Goal: Information Seeking & Learning: Learn about a topic

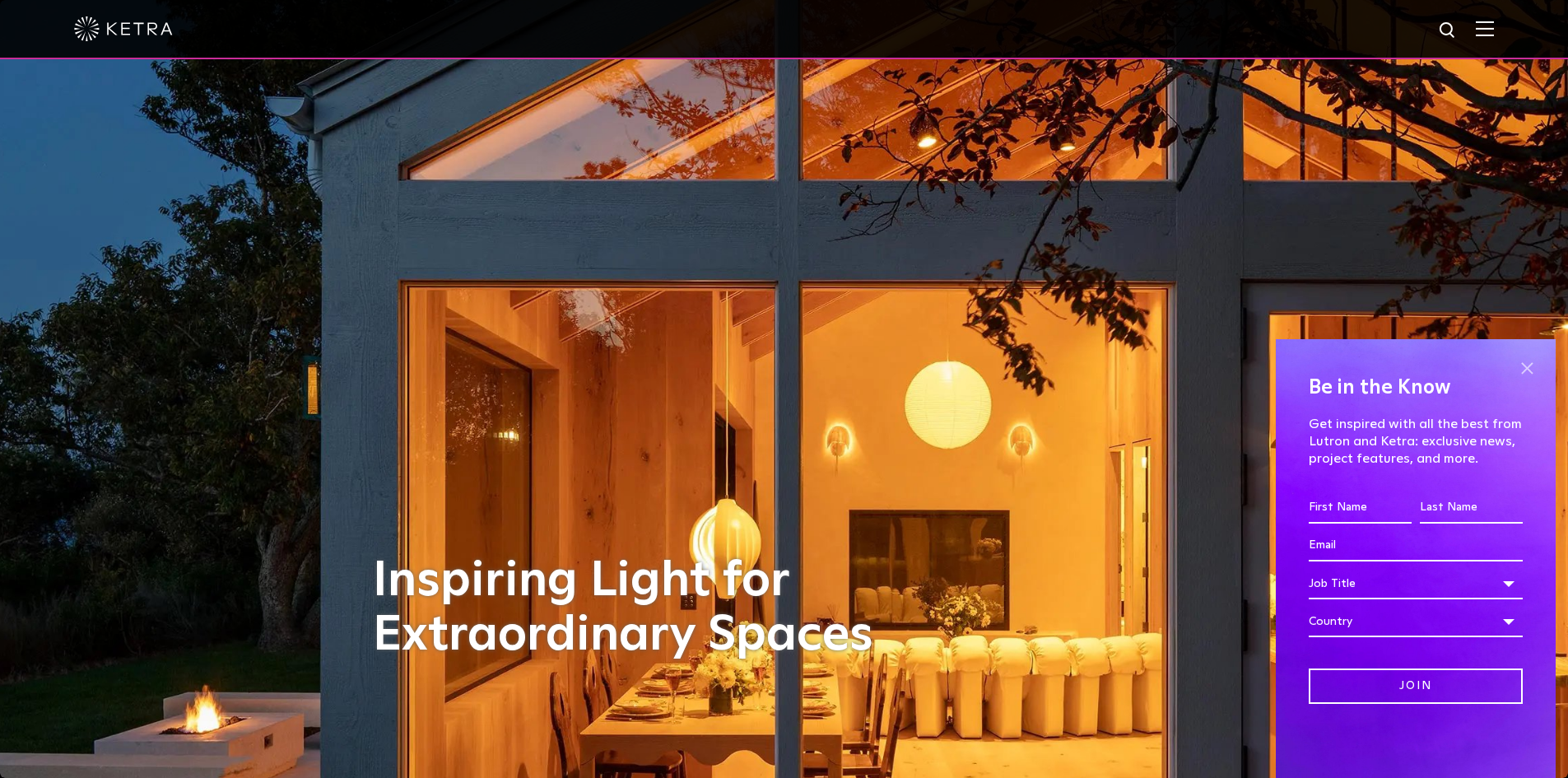
click at [1533, 372] on span at bounding box center [1526, 367] width 24 height 24
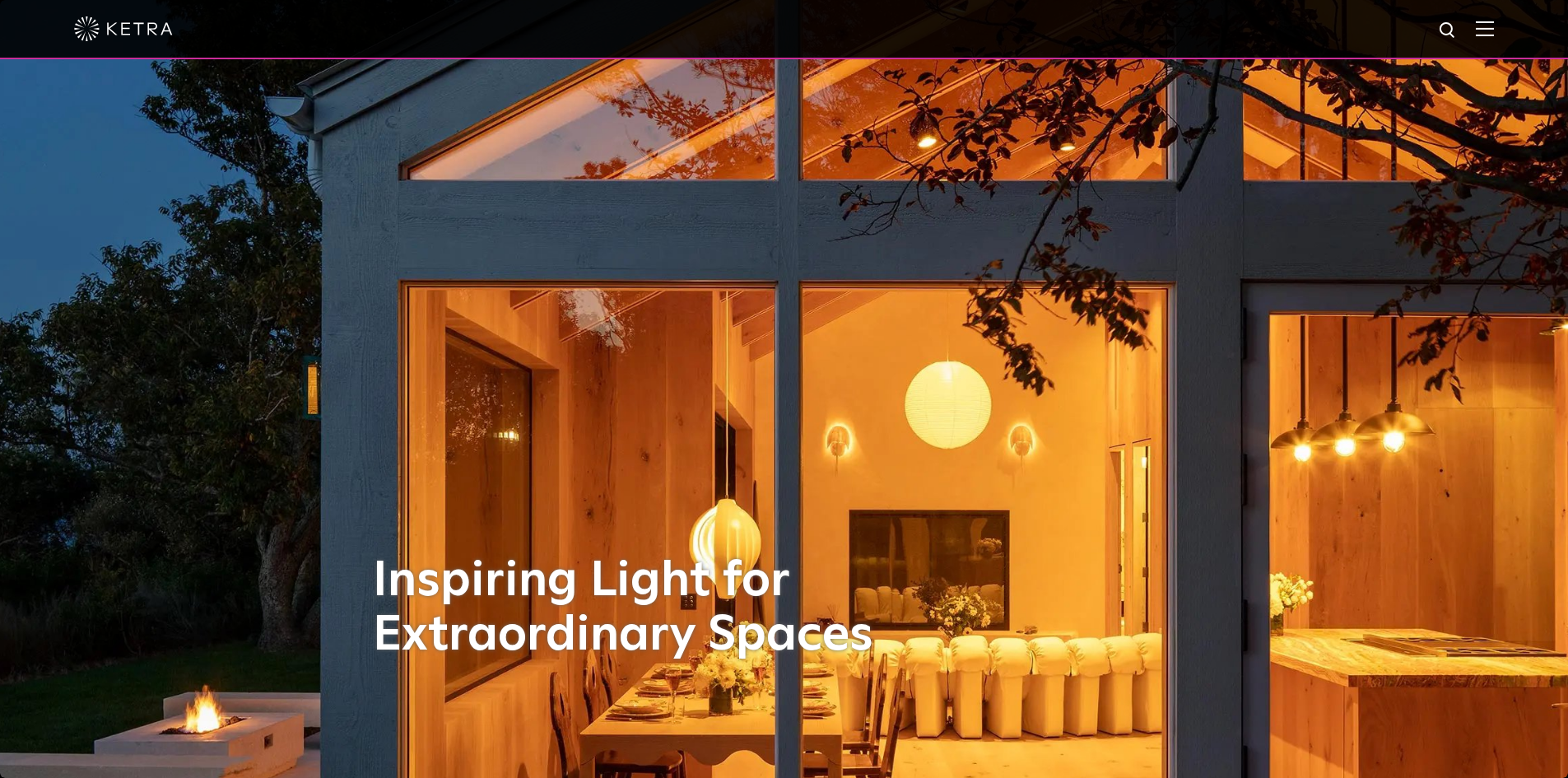
click at [1494, 39] on div at bounding box center [784, 28] width 1420 height 58
click at [1494, 35] on img at bounding box center [1484, 28] width 19 height 16
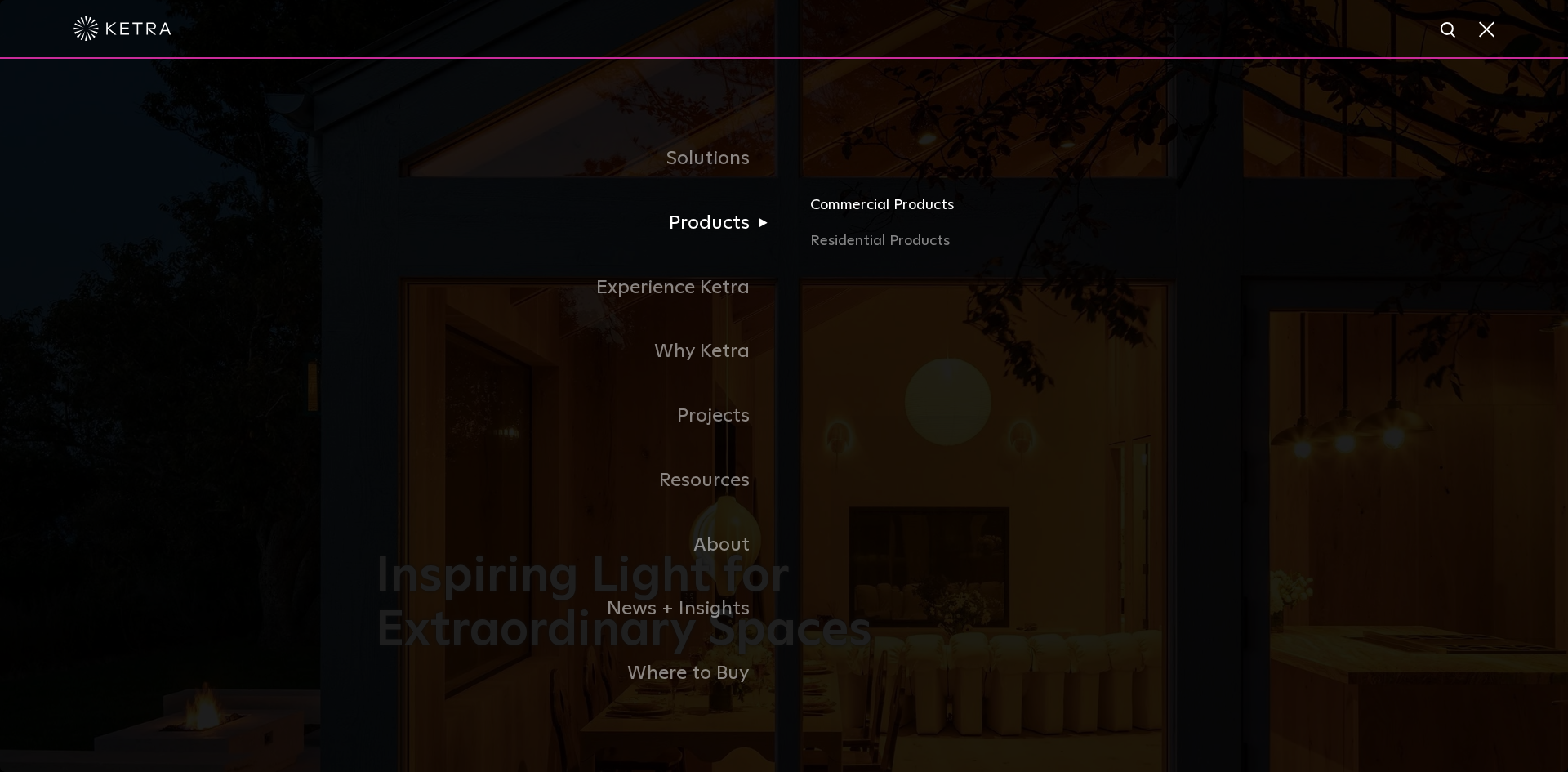
click at [864, 208] on link "Commercial Products" at bounding box center [1001, 211] width 383 height 36
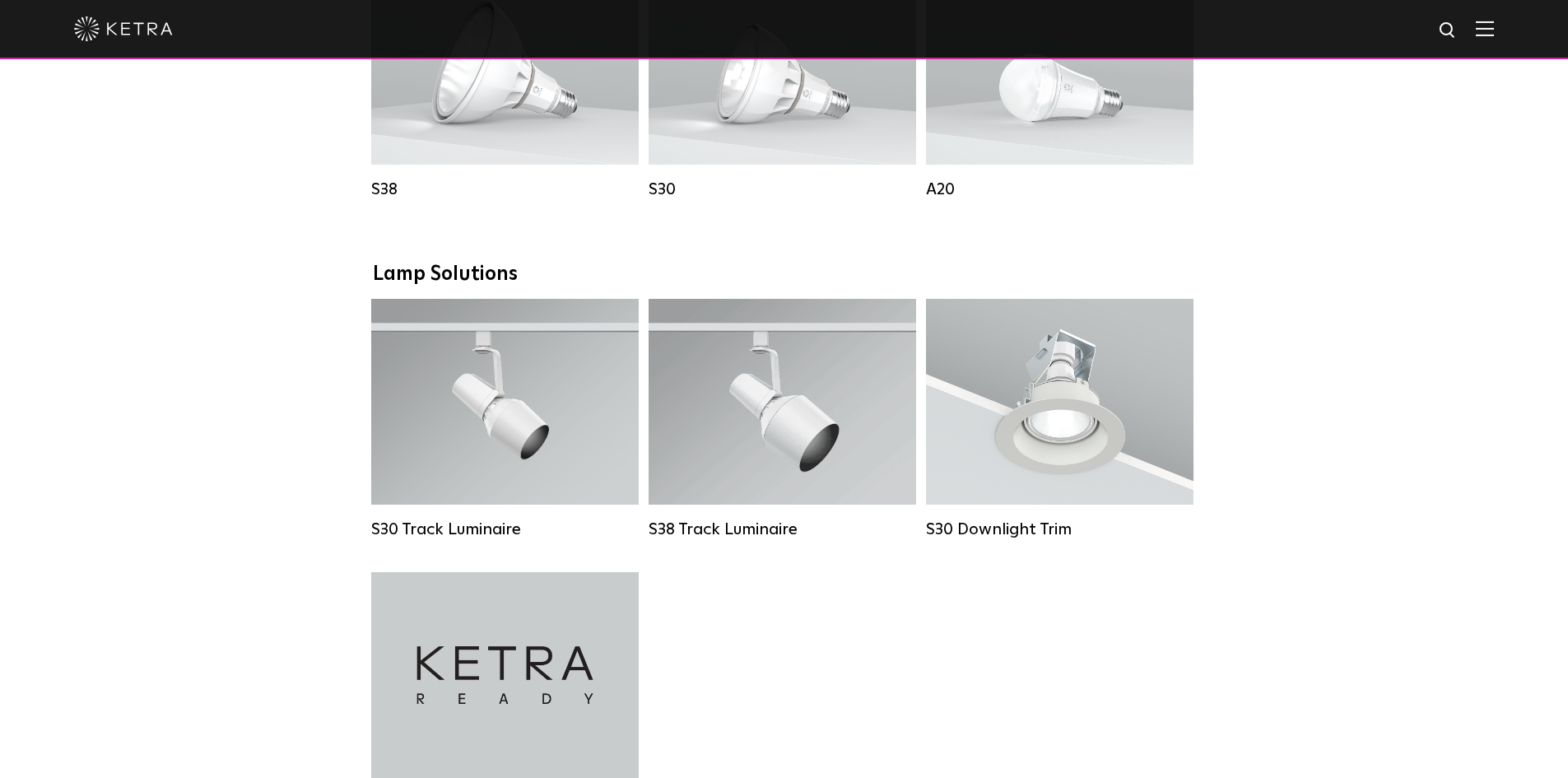
scroll to position [1482, 0]
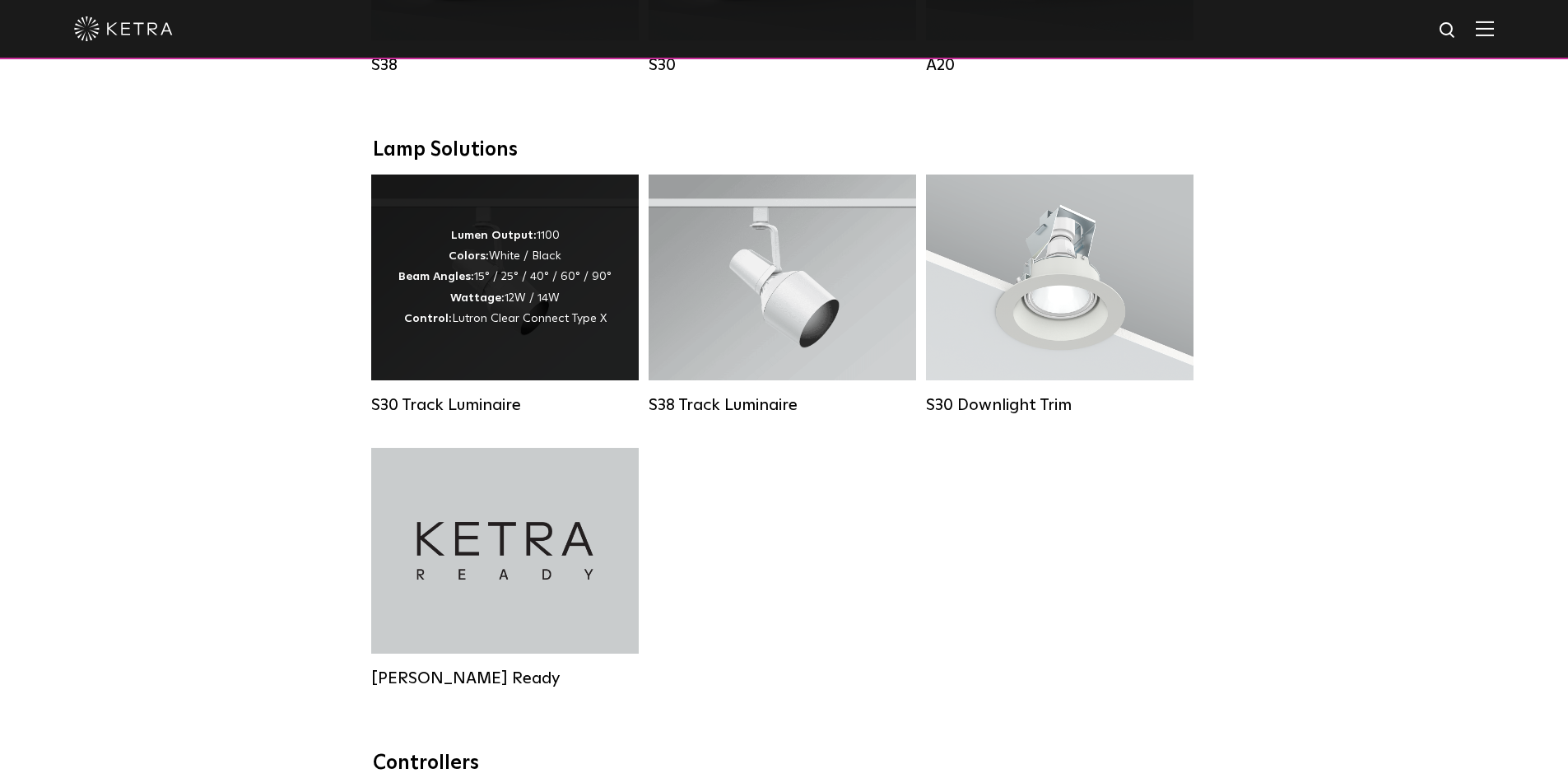
click at [596, 349] on div "Lumen Output: 1100 Colors: White / Black Beam Angles: 15° / 25° / 40° / 60° / 9…" at bounding box center [504, 277] width 267 height 206
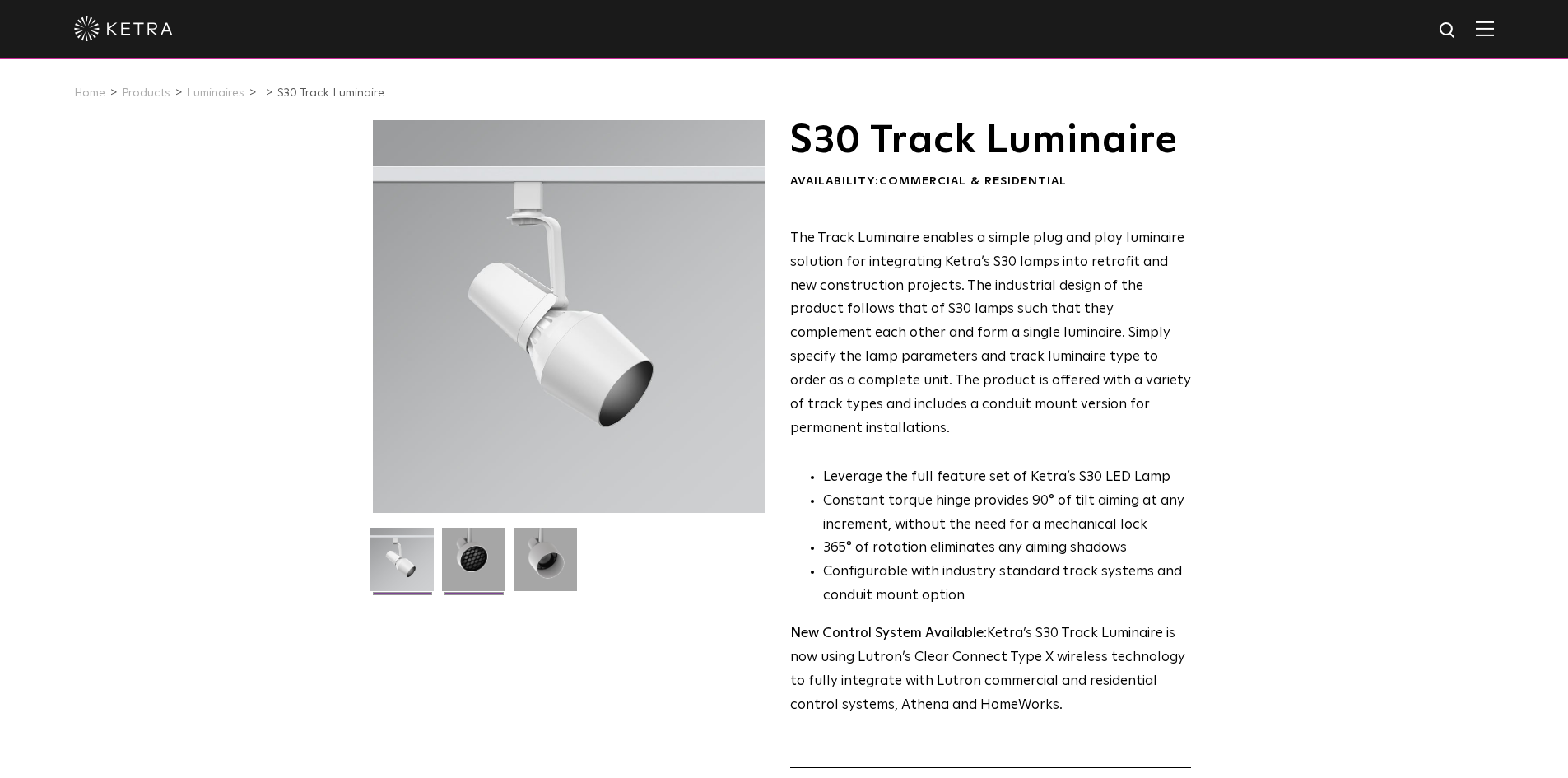
click at [474, 557] on img at bounding box center [473, 566] width 63 height 76
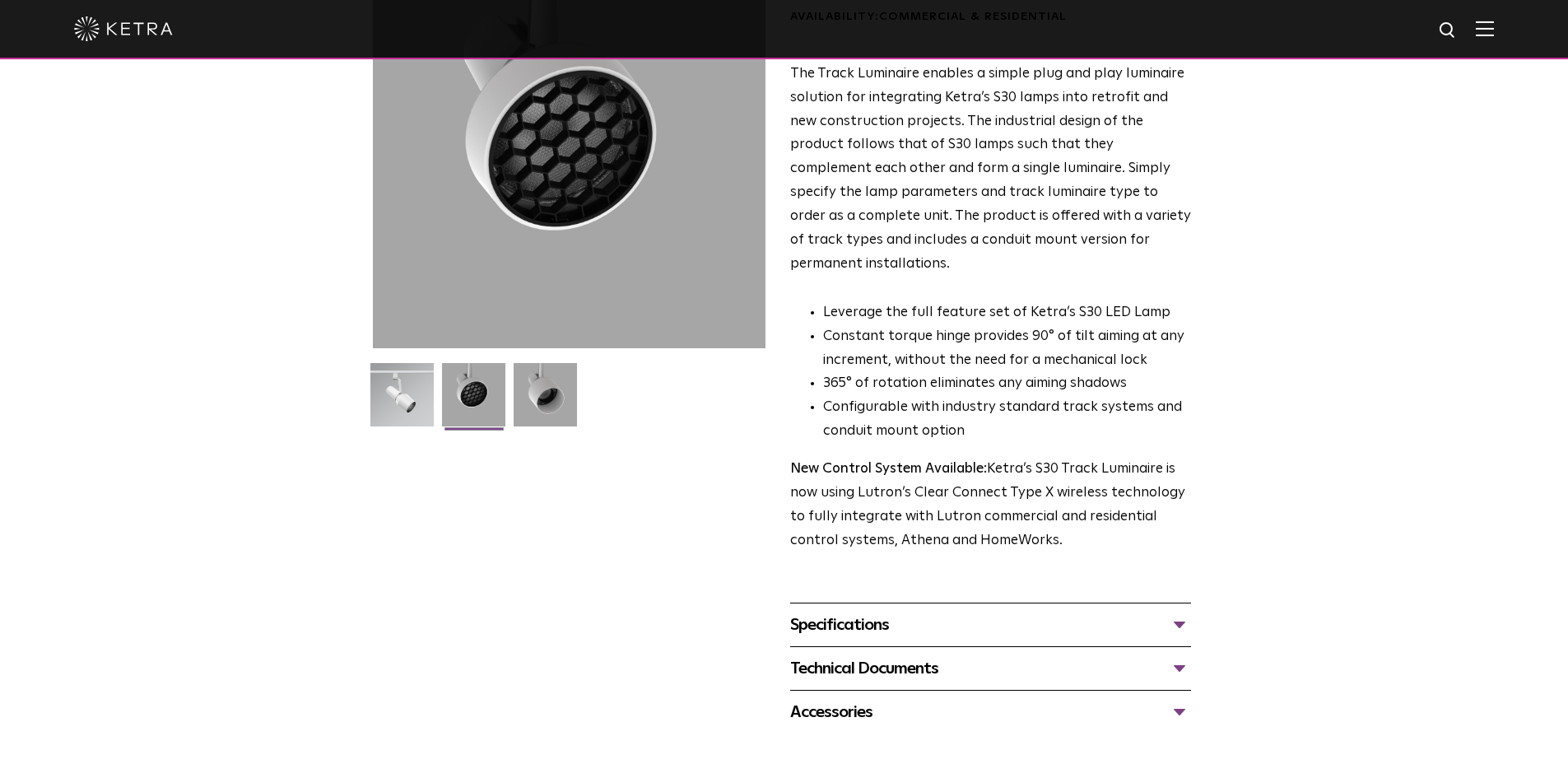
scroll to position [247, 0]
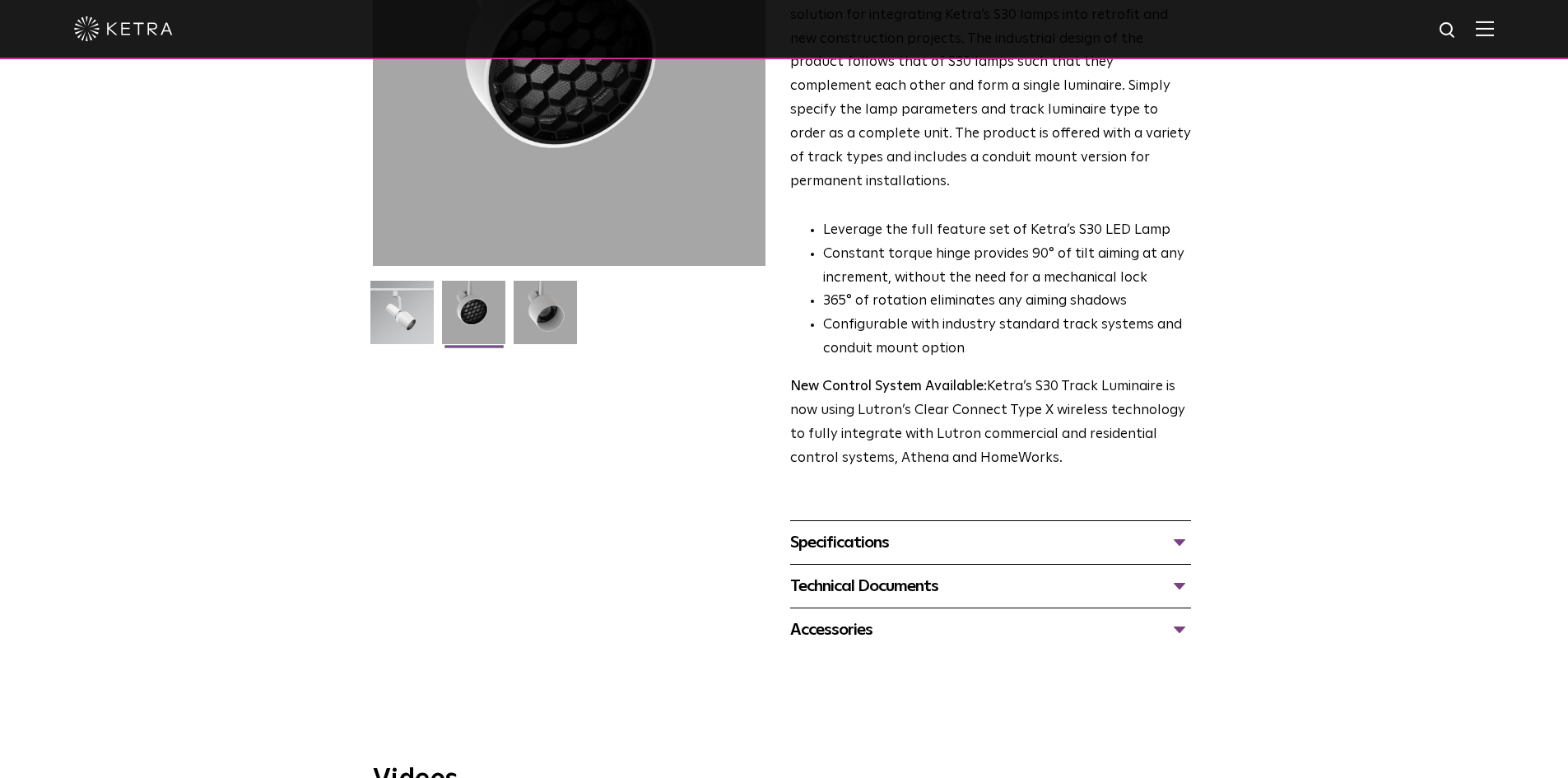
click at [1169, 529] on div "Specifications" at bounding box center [990, 542] width 401 height 26
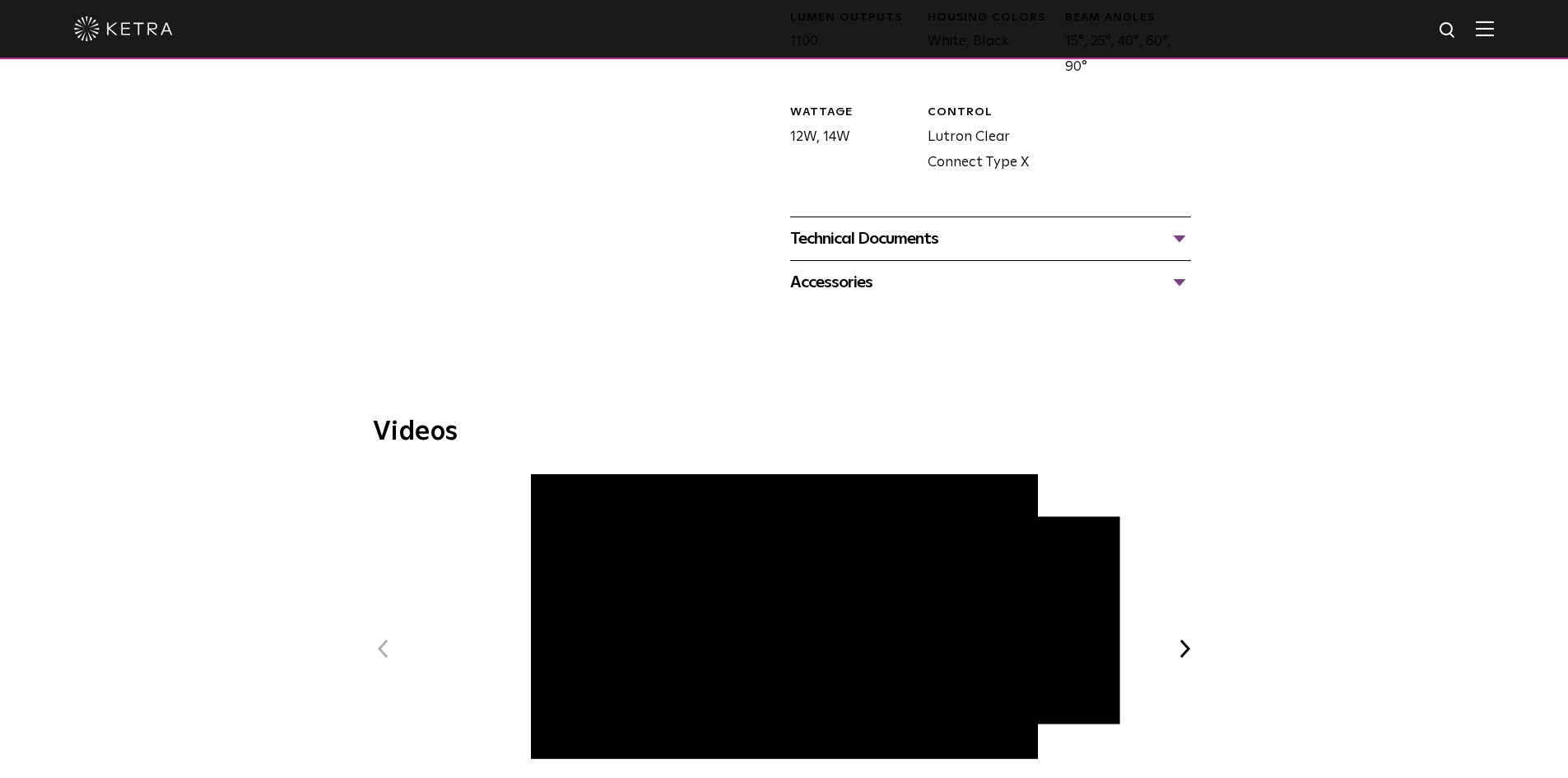
scroll to position [741, 0]
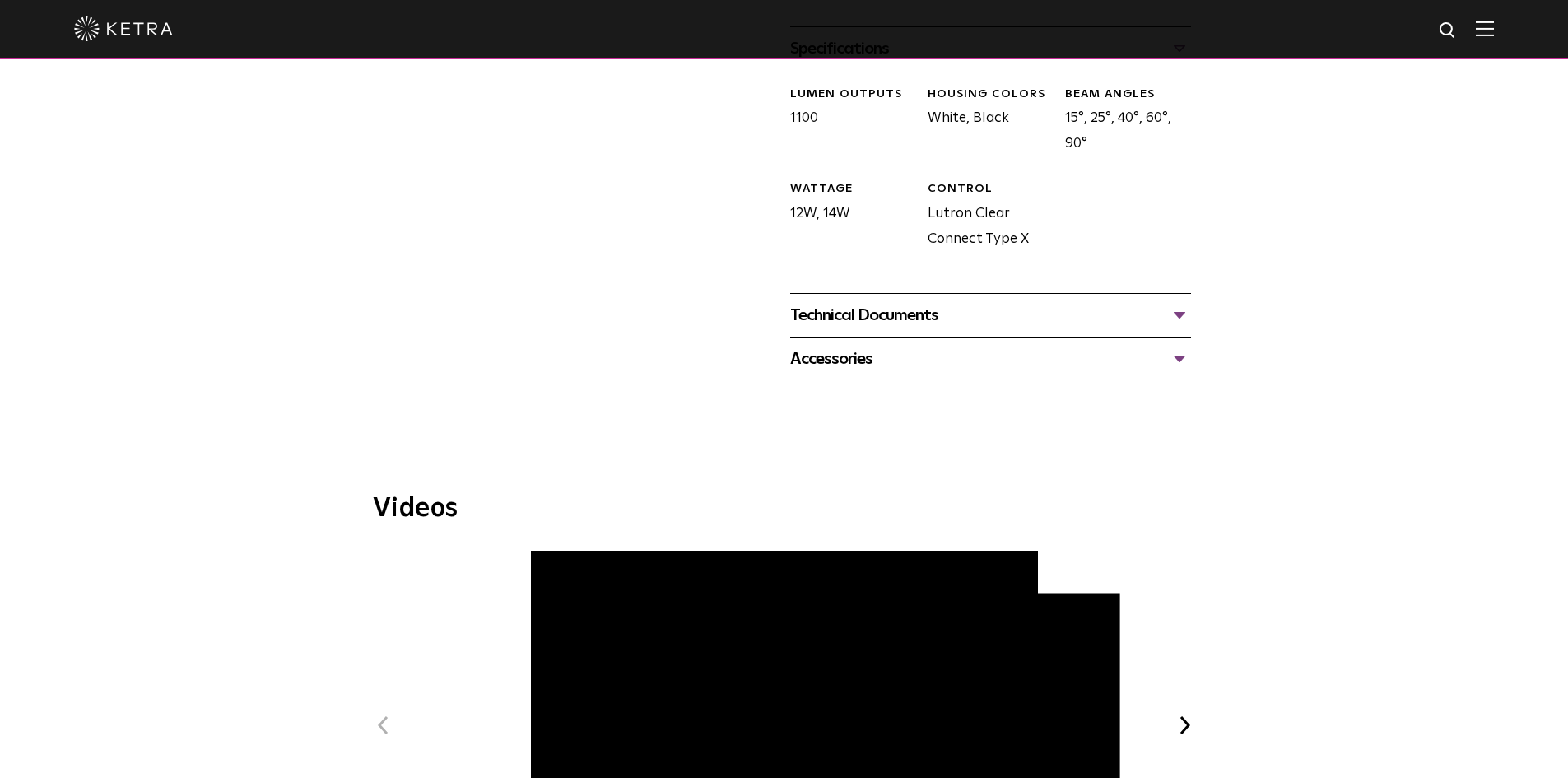
click at [893, 302] on div "Technical Documents" at bounding box center [990, 314] width 401 height 26
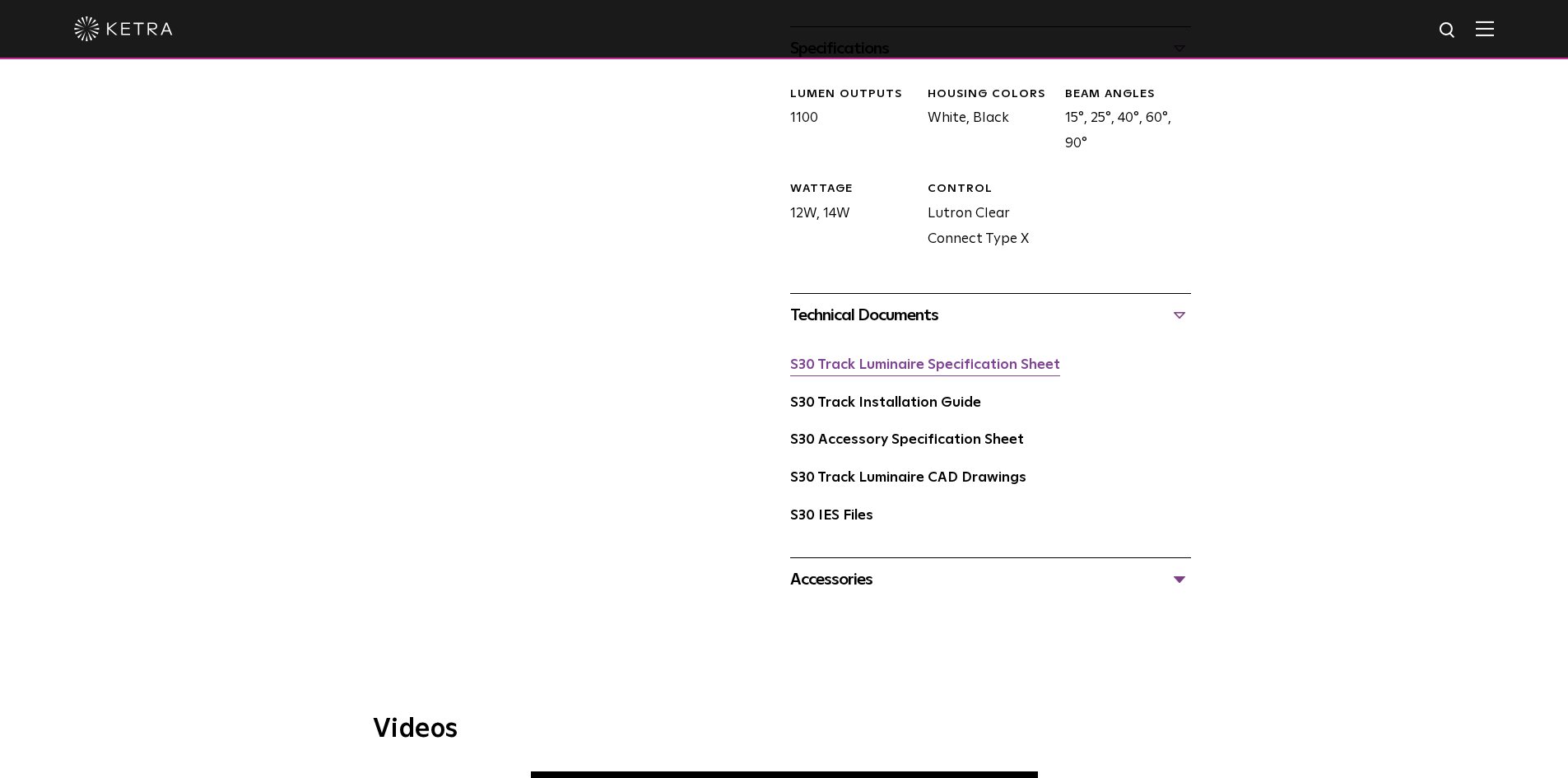
click at [885, 358] on link "S30 Track Luminaire Specification Sheet" at bounding box center [925, 365] width 270 height 14
